Goal: Navigation & Orientation: Find specific page/section

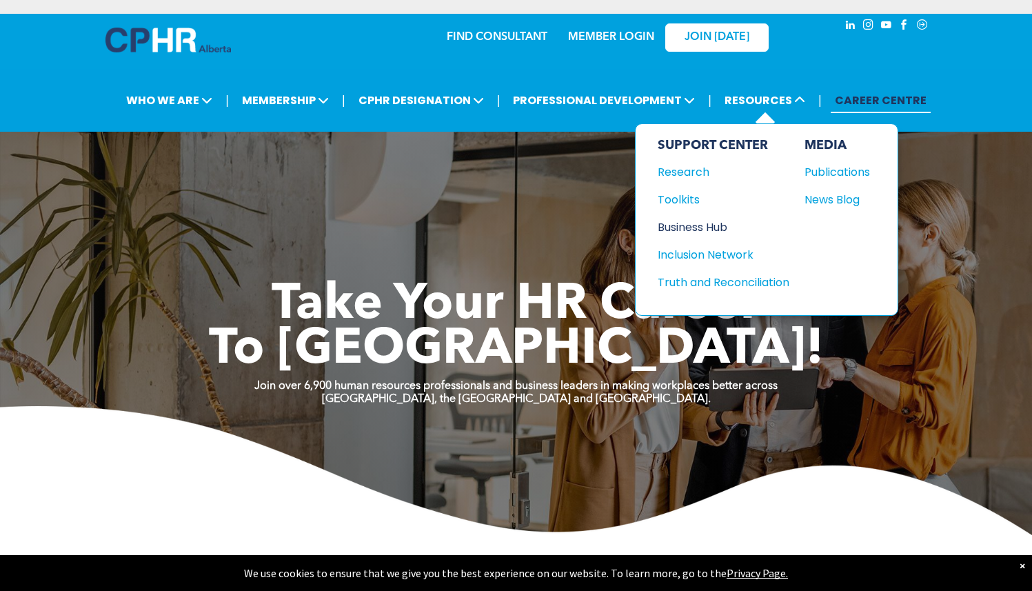
click at [730, 224] on div "Business Hub" at bounding box center [716, 226] width 119 height 17
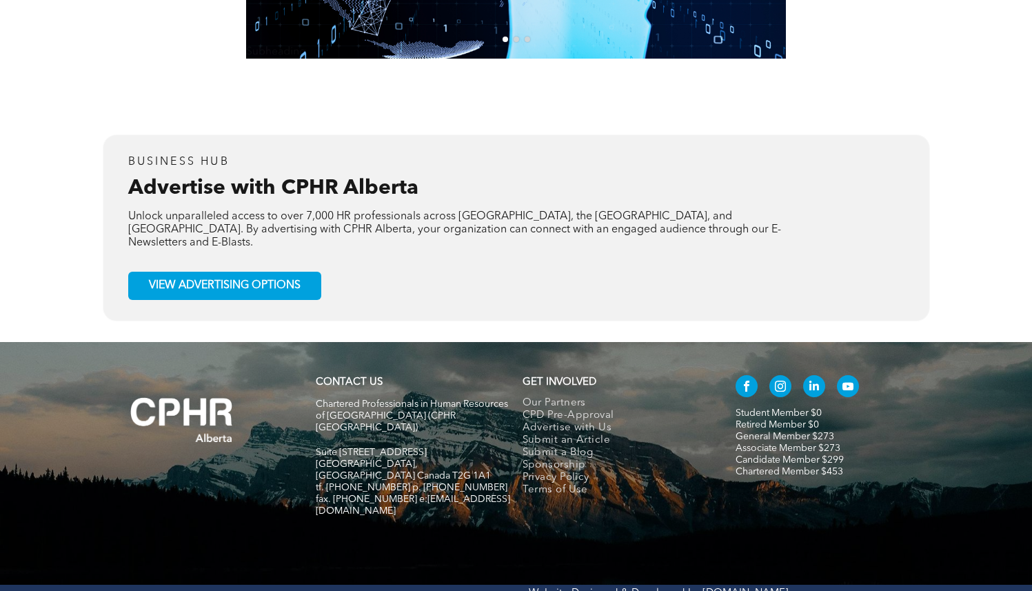
scroll to position [2687, 0]
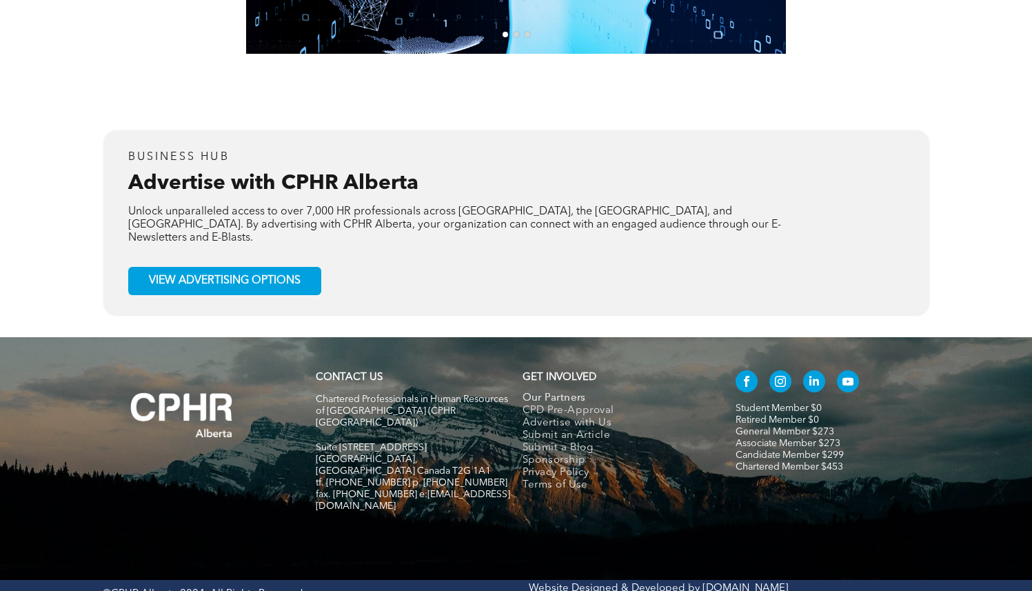
click at [547, 392] on span "Our Partners" at bounding box center [553, 398] width 63 height 12
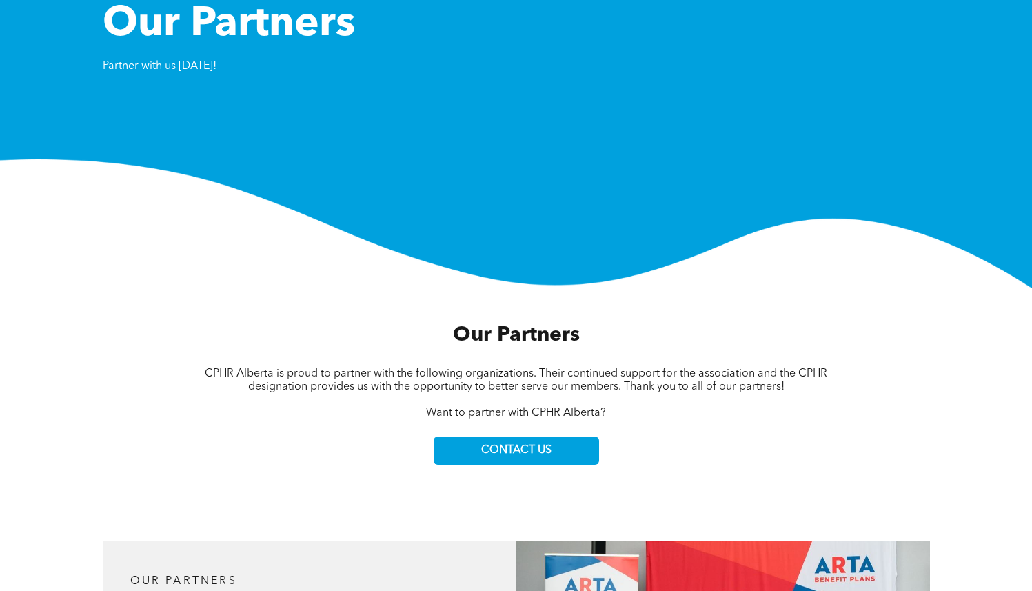
scroll to position [880, 0]
